Goal: Communication & Community: Answer question/provide support

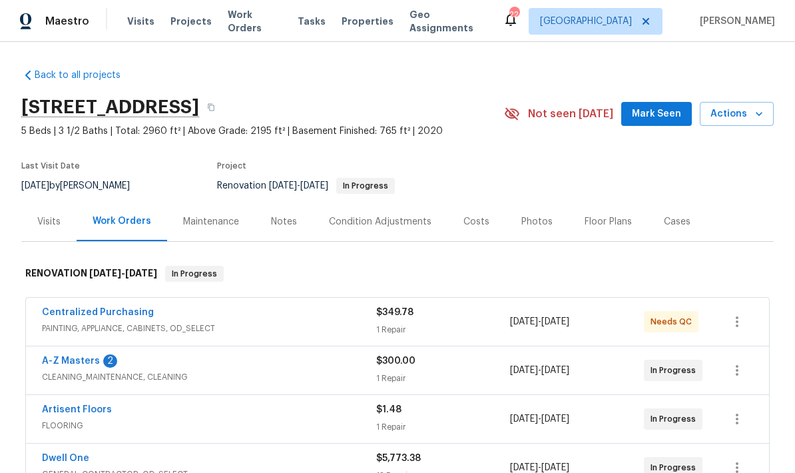
click at [62, 363] on link "A-Z Masters" at bounding box center [71, 360] width 58 height 9
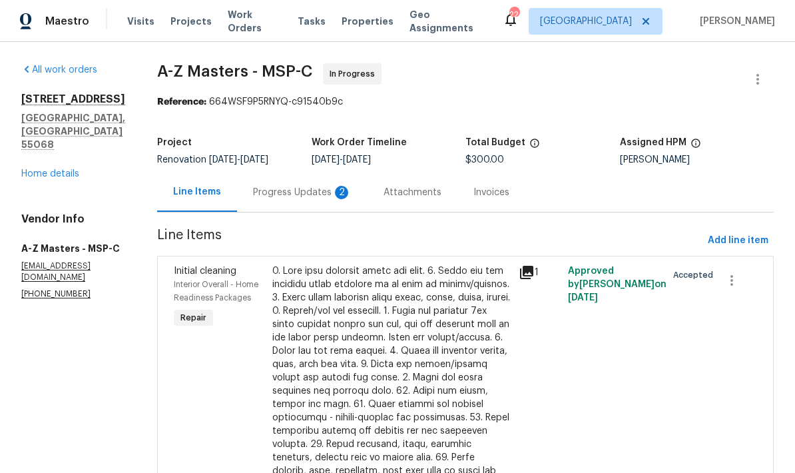
click at [253, 198] on div "Progress Updates 2" at bounding box center [302, 192] width 99 height 13
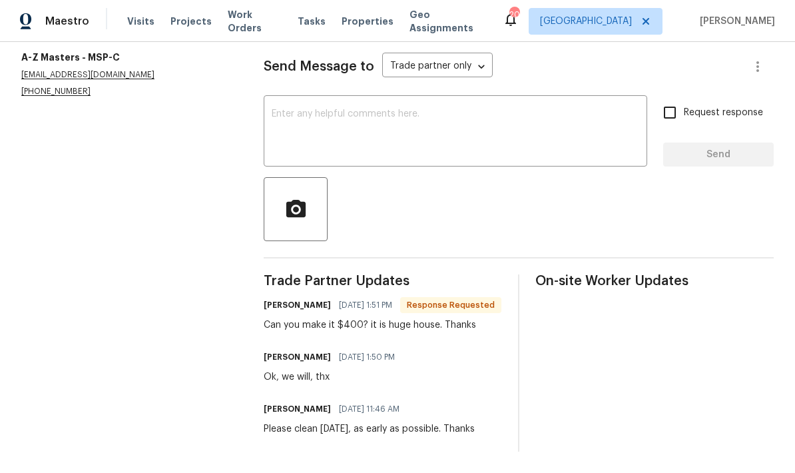
scroll to position [184, 0]
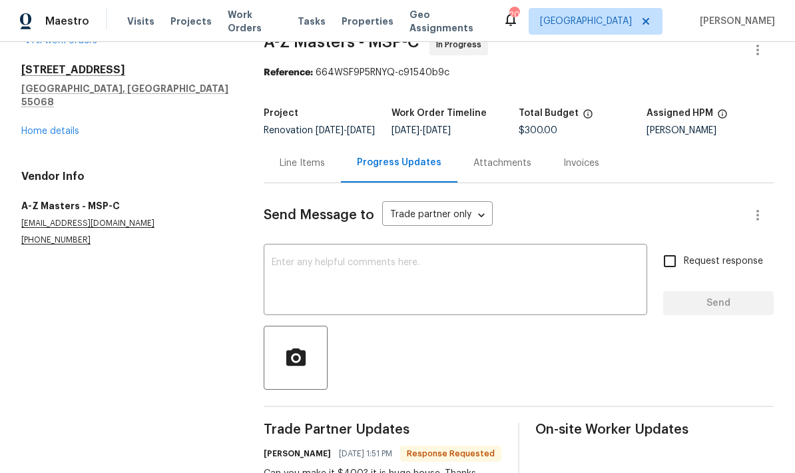
click at [120, 392] on section "All work orders [STREET_ADDRESS] Home details Vendor Info A-Z Masters - MSP-C […" at bounding box center [126, 317] width 210 height 566
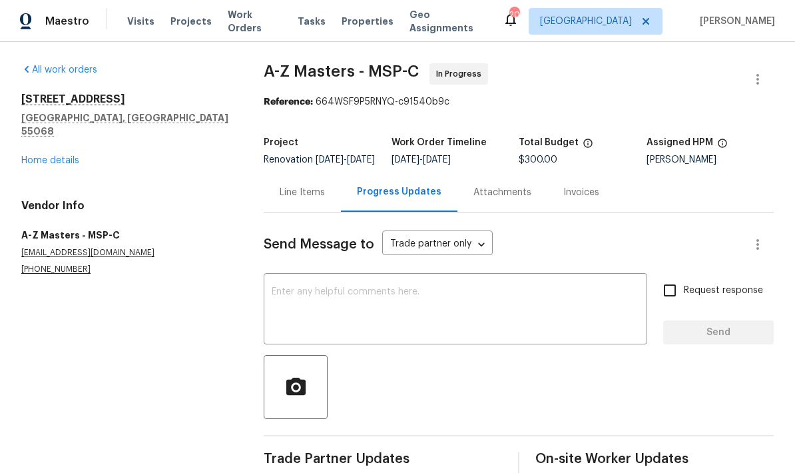
scroll to position [0, 0]
click at [28, 156] on link "Home details" at bounding box center [50, 160] width 58 height 9
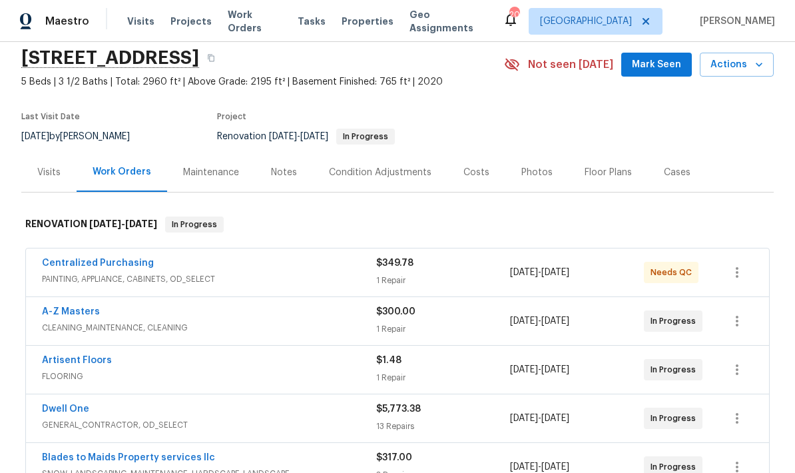
scroll to position [108, 0]
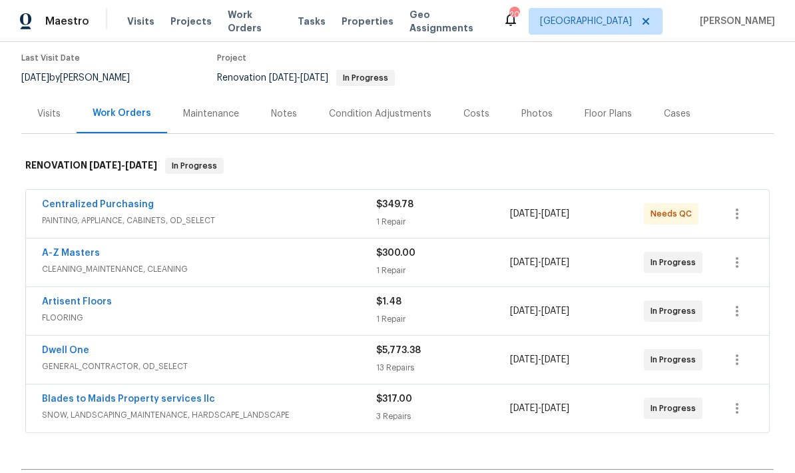
click at [50, 257] on link "A-Z Masters" at bounding box center [71, 252] width 58 height 9
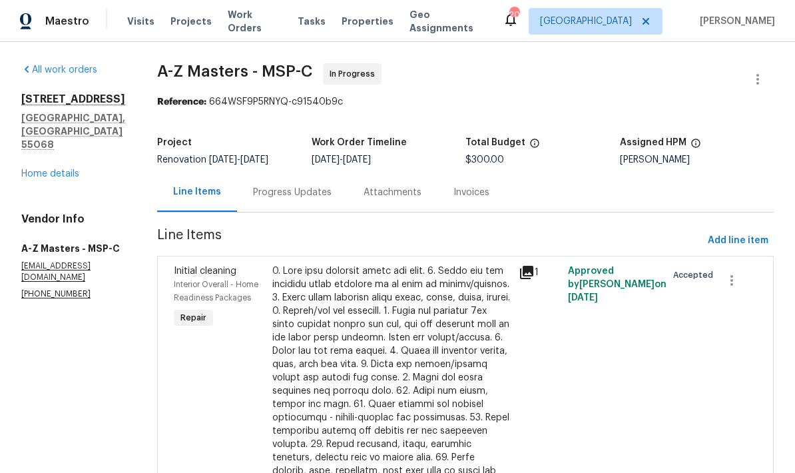
click at [237, 200] on div "Progress Updates" at bounding box center [292, 191] width 111 height 39
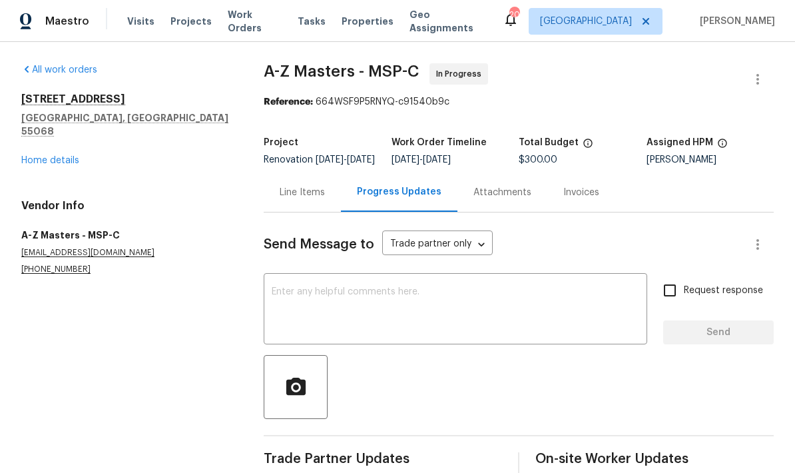
scroll to position [53, 0]
click at [283, 287] on textarea at bounding box center [456, 310] width 368 height 47
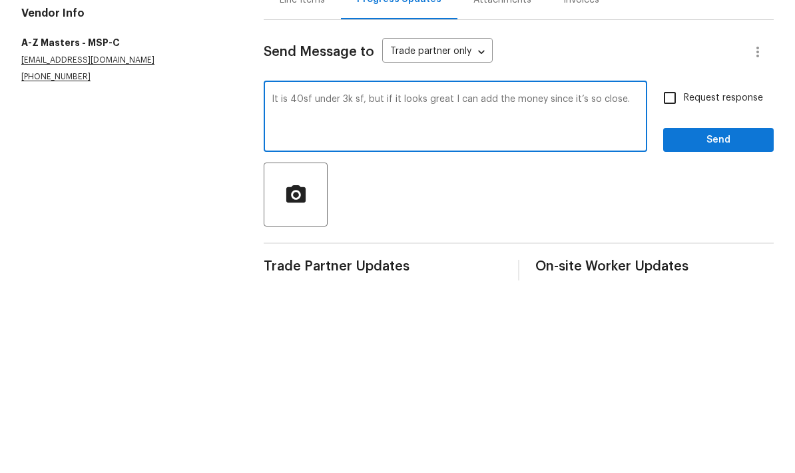
type textarea "It is 40sf under 3k sf, but if it looks great I can add the money since it’s so…"
click at [555, 324] on span "Send" at bounding box center [718, 332] width 89 height 17
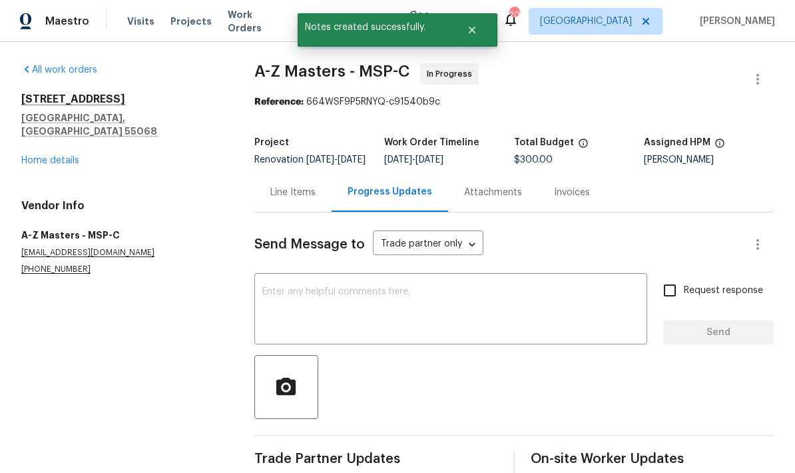
click at [31, 156] on link "Home details" at bounding box center [50, 160] width 58 height 9
